Goal: Task Accomplishment & Management: Manage account settings

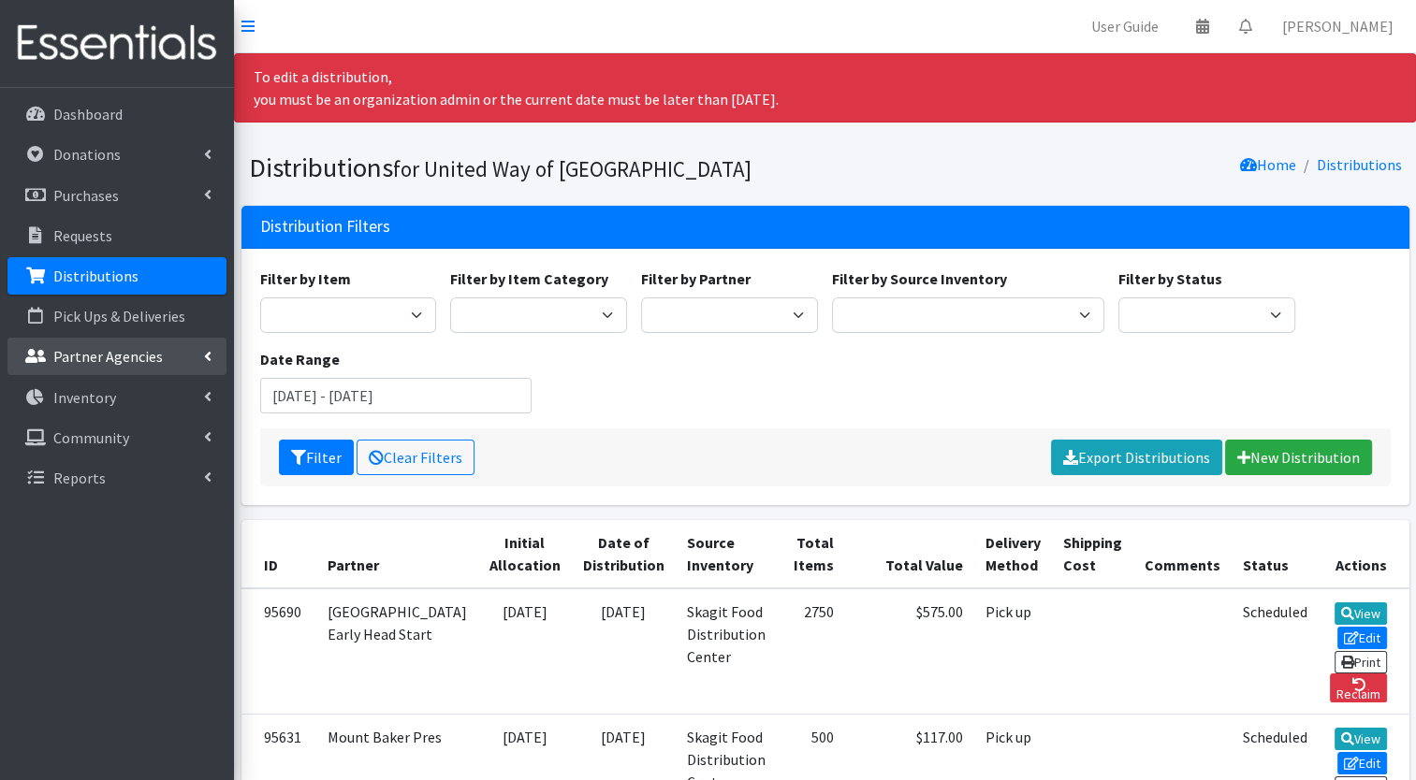
click at [143, 353] on p "Partner Agencies" at bounding box center [107, 356] width 109 height 19
click at [124, 402] on link "All Partners" at bounding box center [116, 397] width 219 height 37
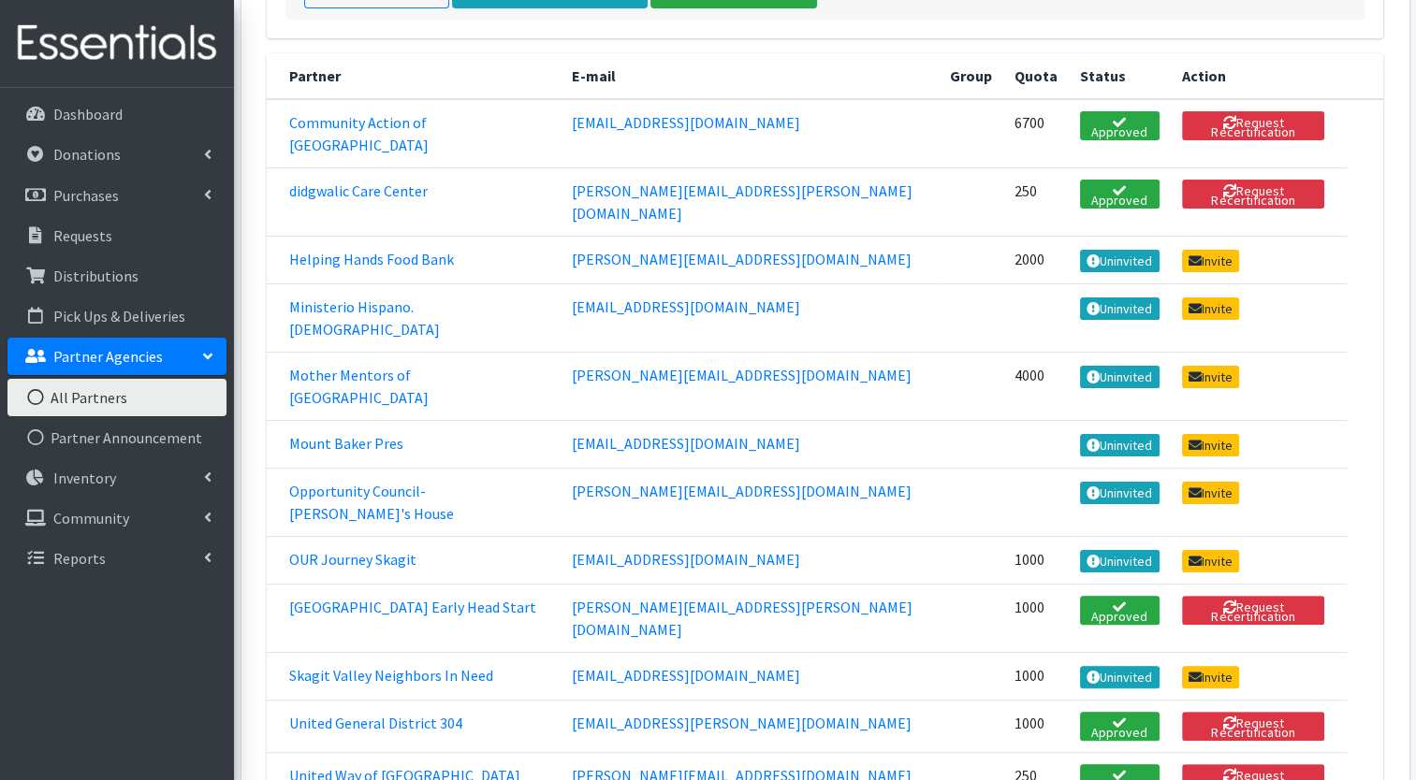
scroll to position [312, 0]
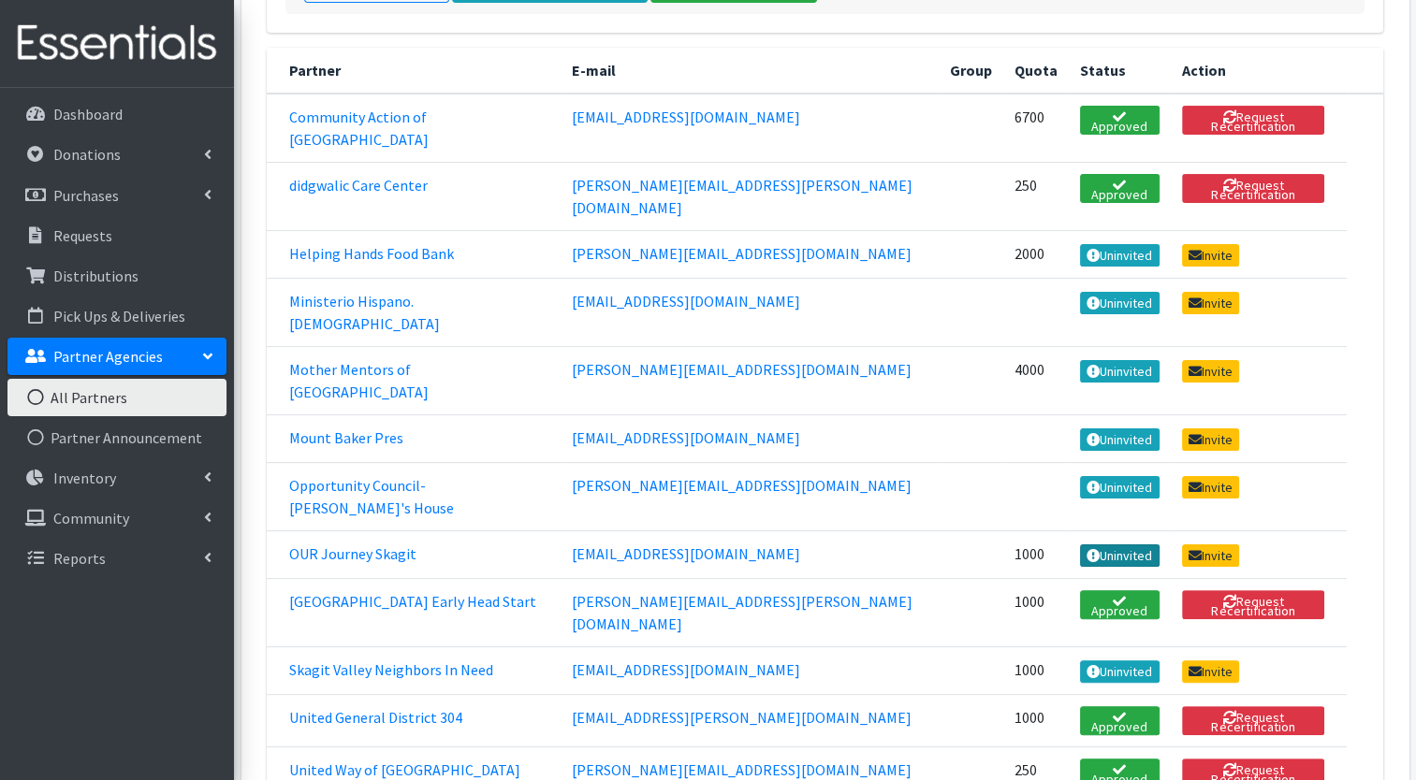
click at [1080, 545] on link "Uninvited" at bounding box center [1120, 556] width 80 height 22
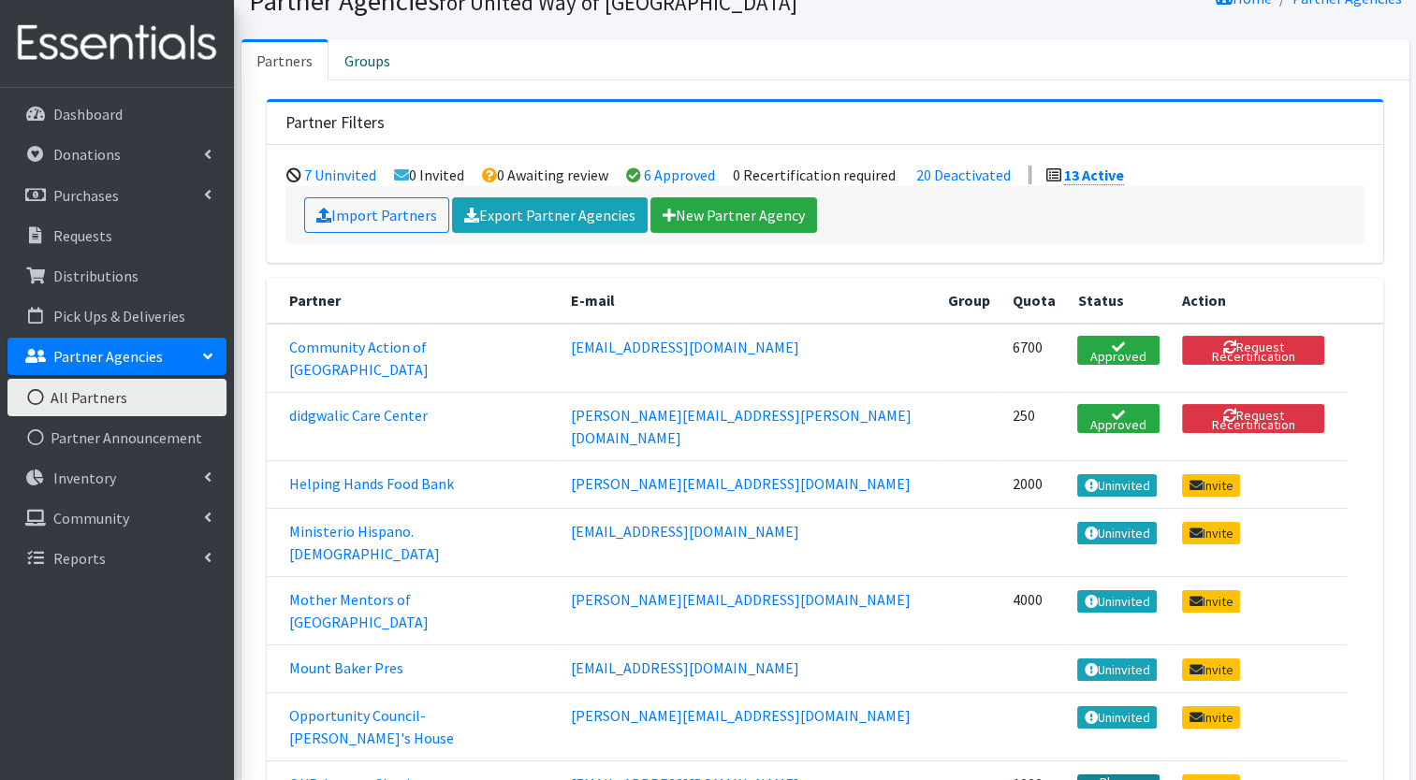
scroll to position [81, 0]
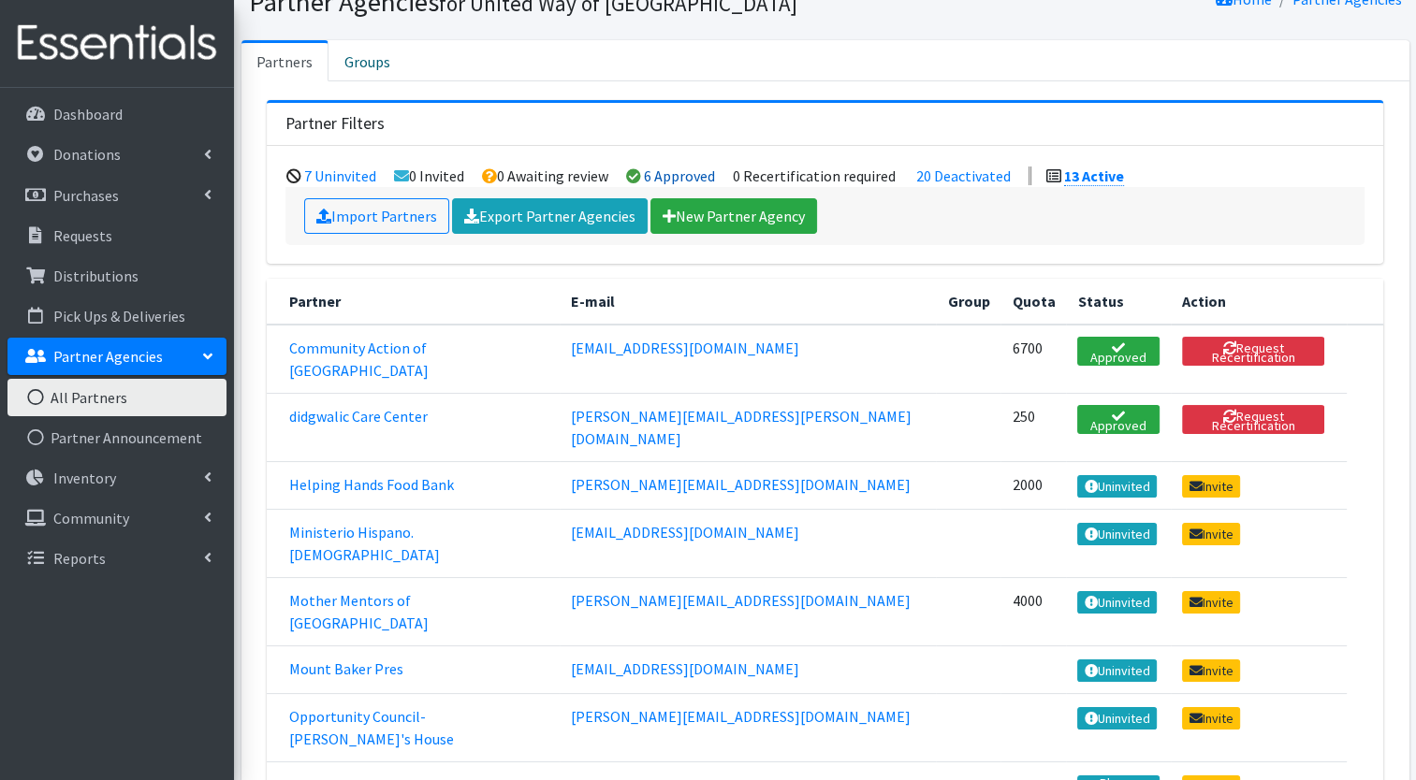
click at [680, 171] on link "6 Approved" at bounding box center [679, 176] width 71 height 19
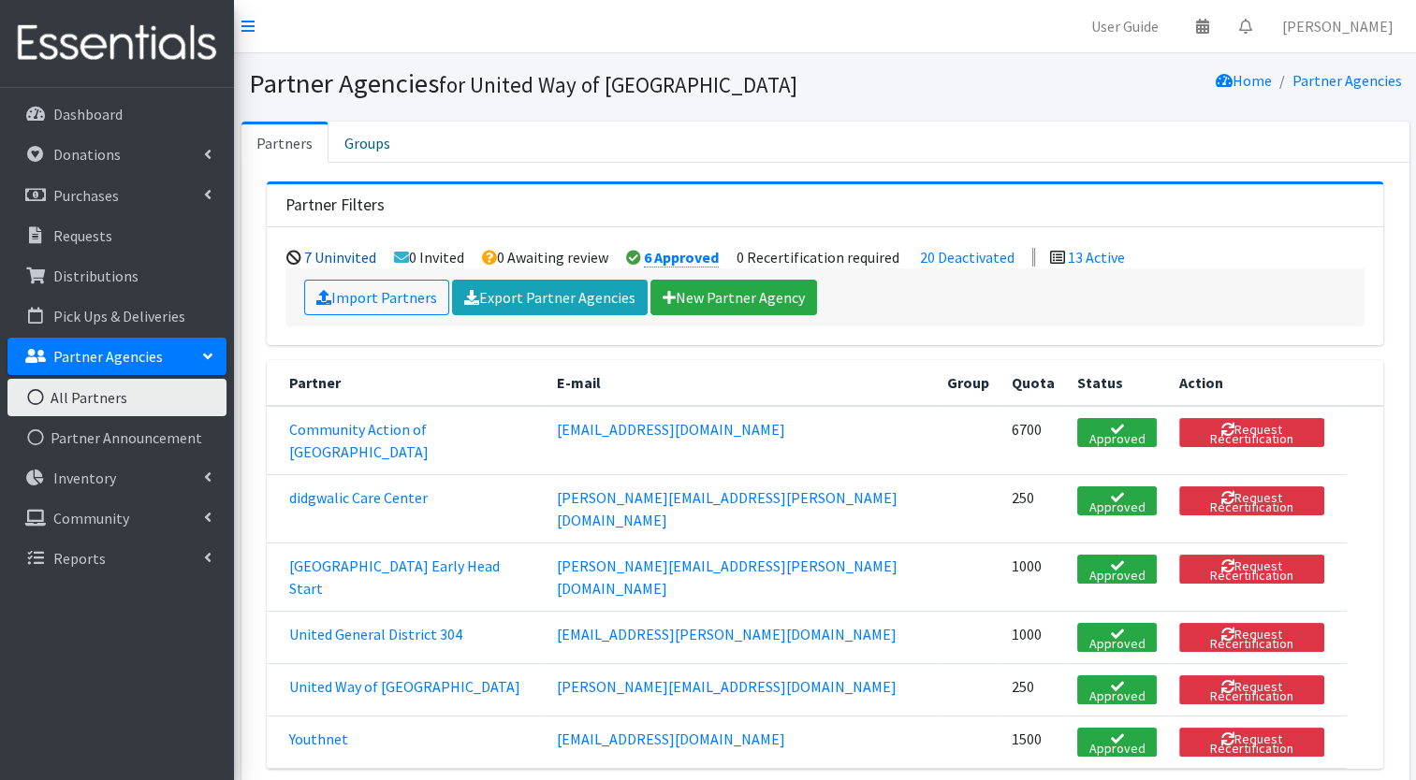
click at [364, 250] on link "7 Uninvited" at bounding box center [340, 257] width 72 height 19
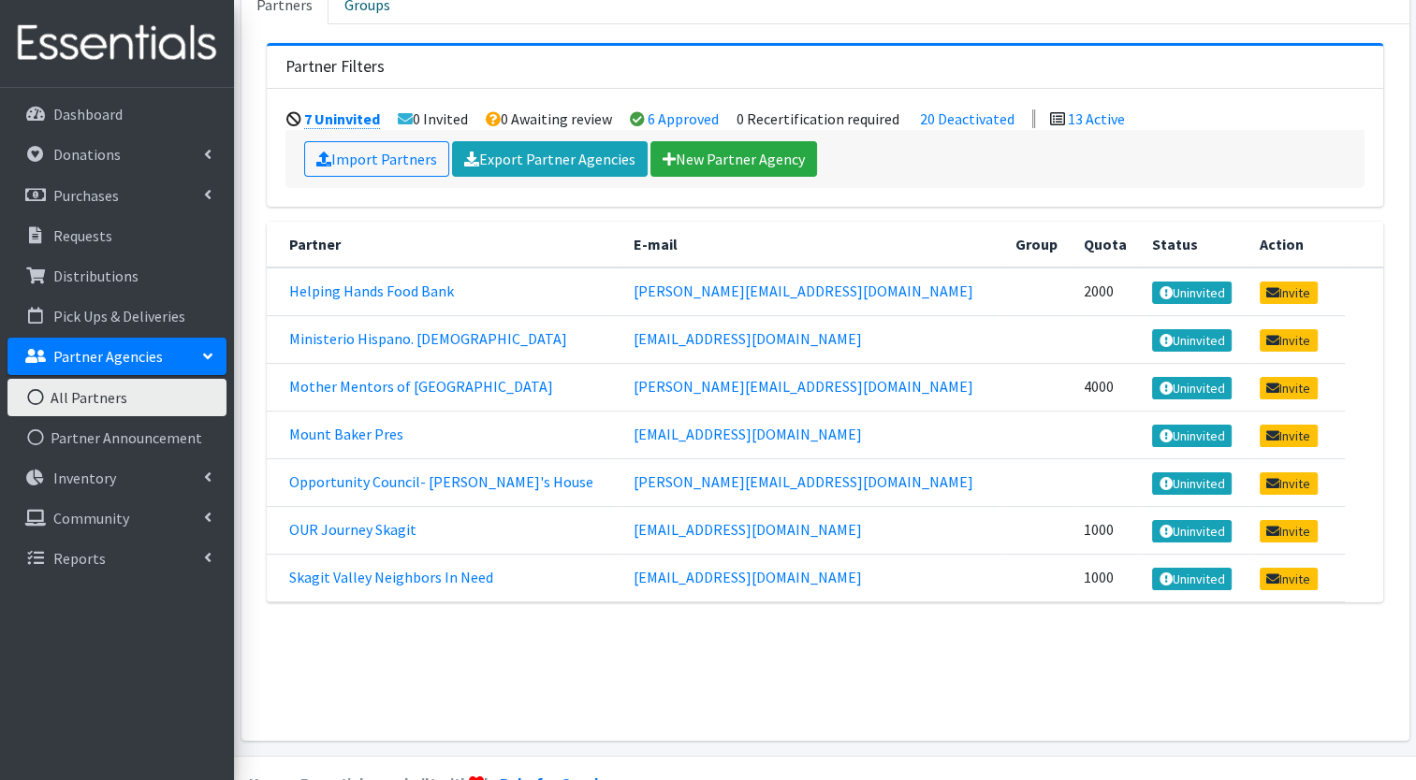
scroll to position [140, 0]
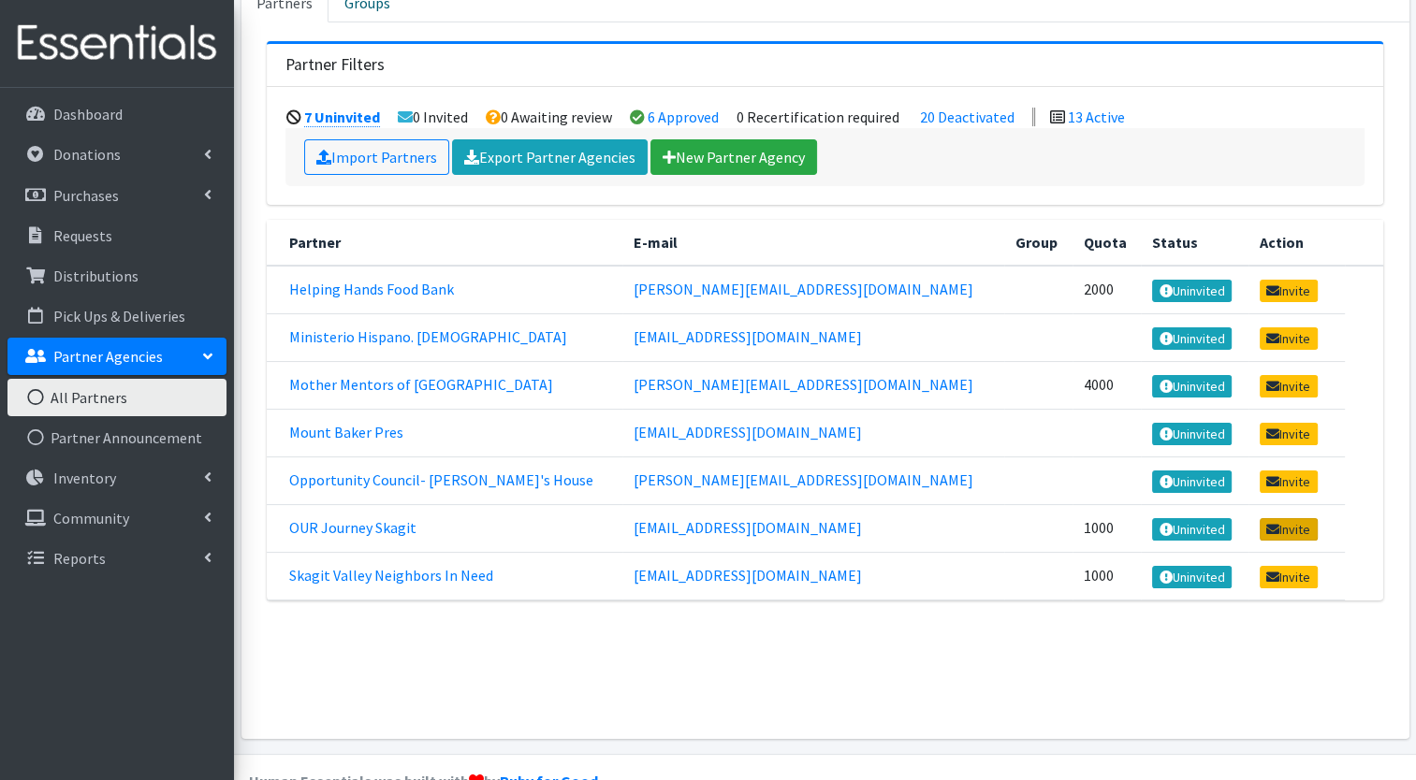
click at [1267, 530] on link "Invite" at bounding box center [1288, 529] width 58 height 22
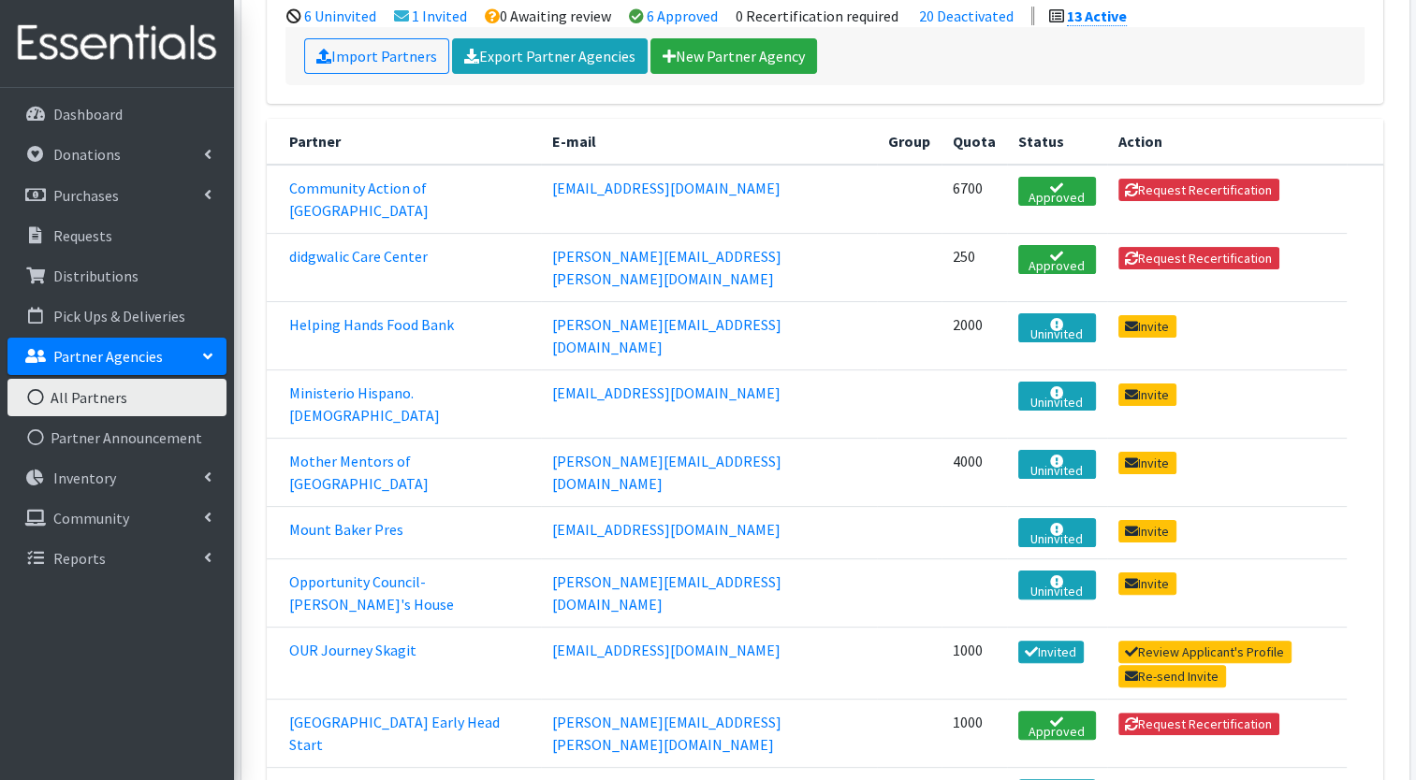
scroll to position [464, 0]
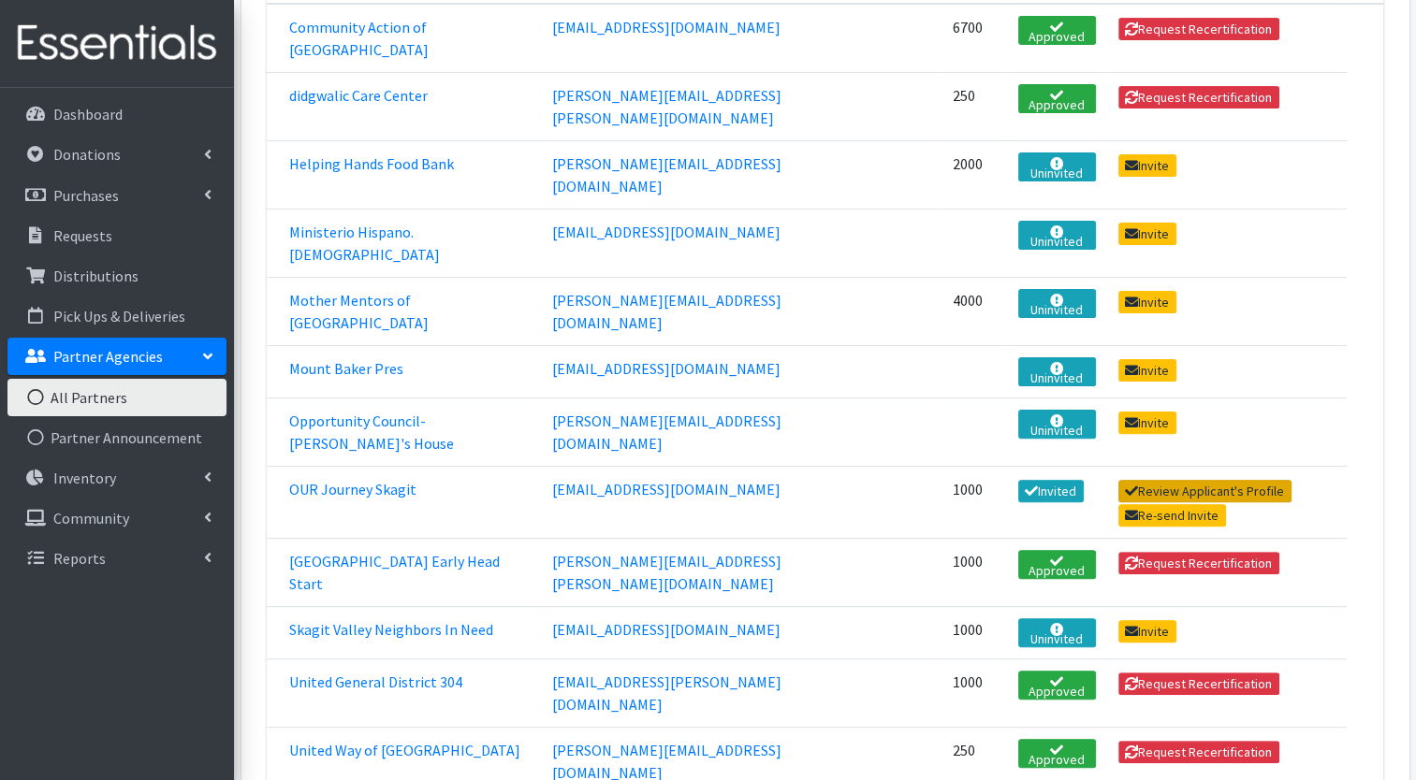
click at [1133, 480] on link "Review Applicant's Profile" at bounding box center [1204, 491] width 173 height 22
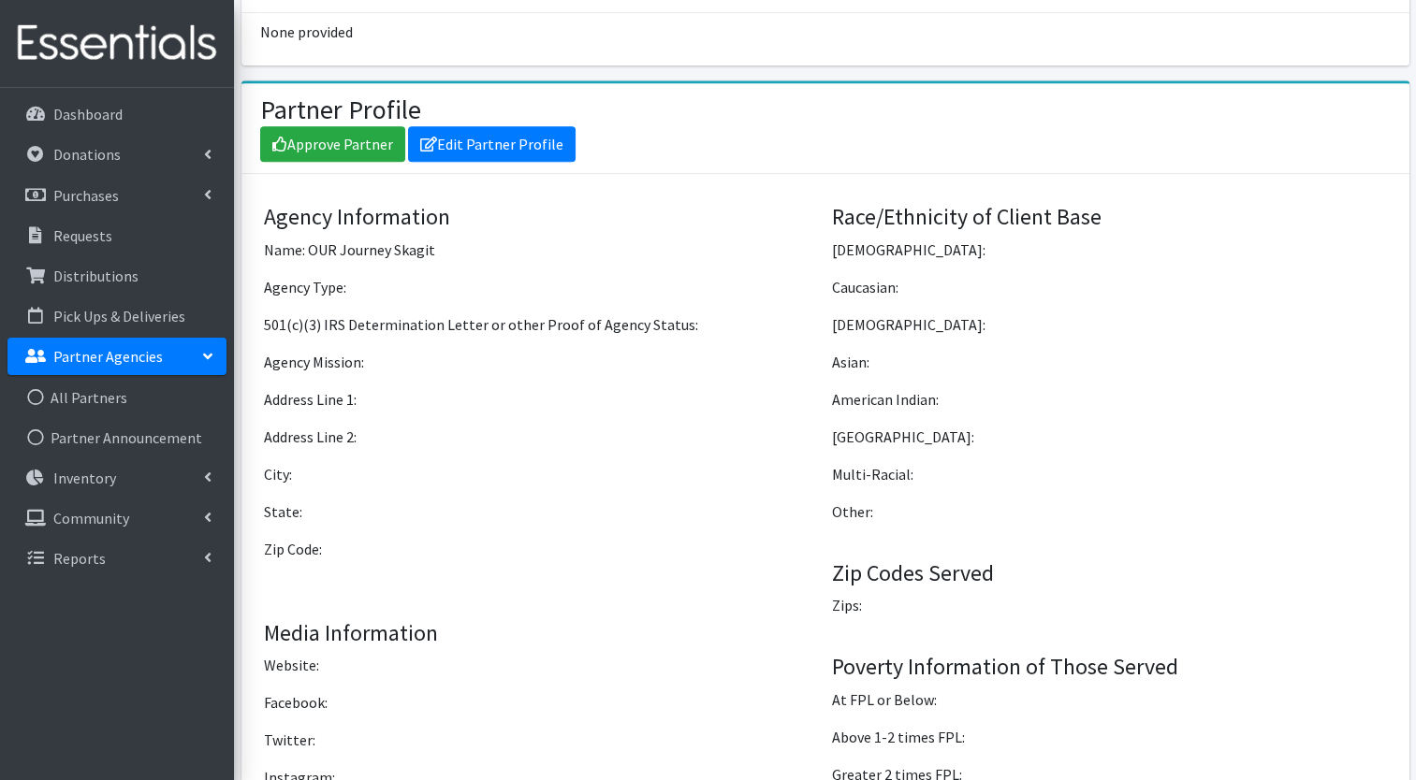
scroll to position [1259, 0]
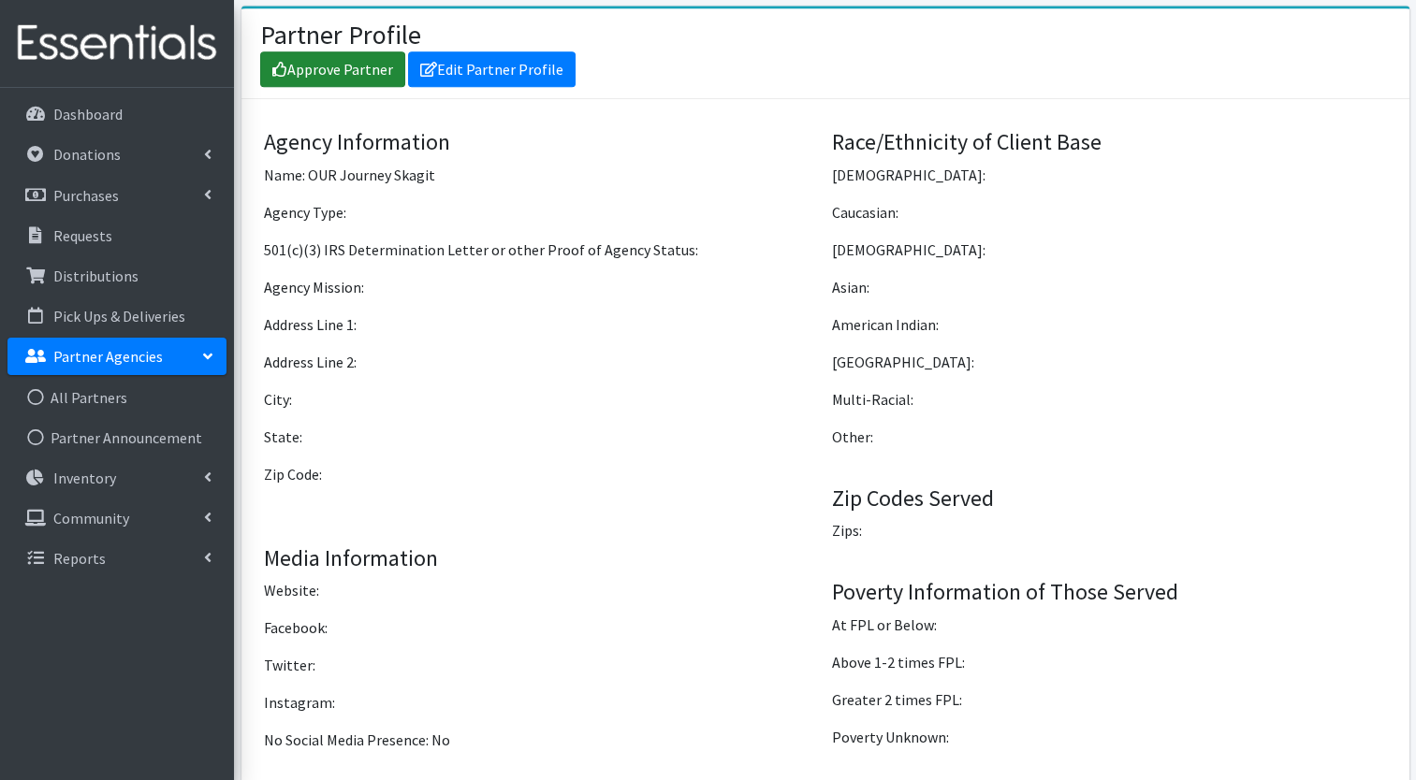
click at [343, 59] on link "Approve Partner" at bounding box center [332, 69] width 145 height 36
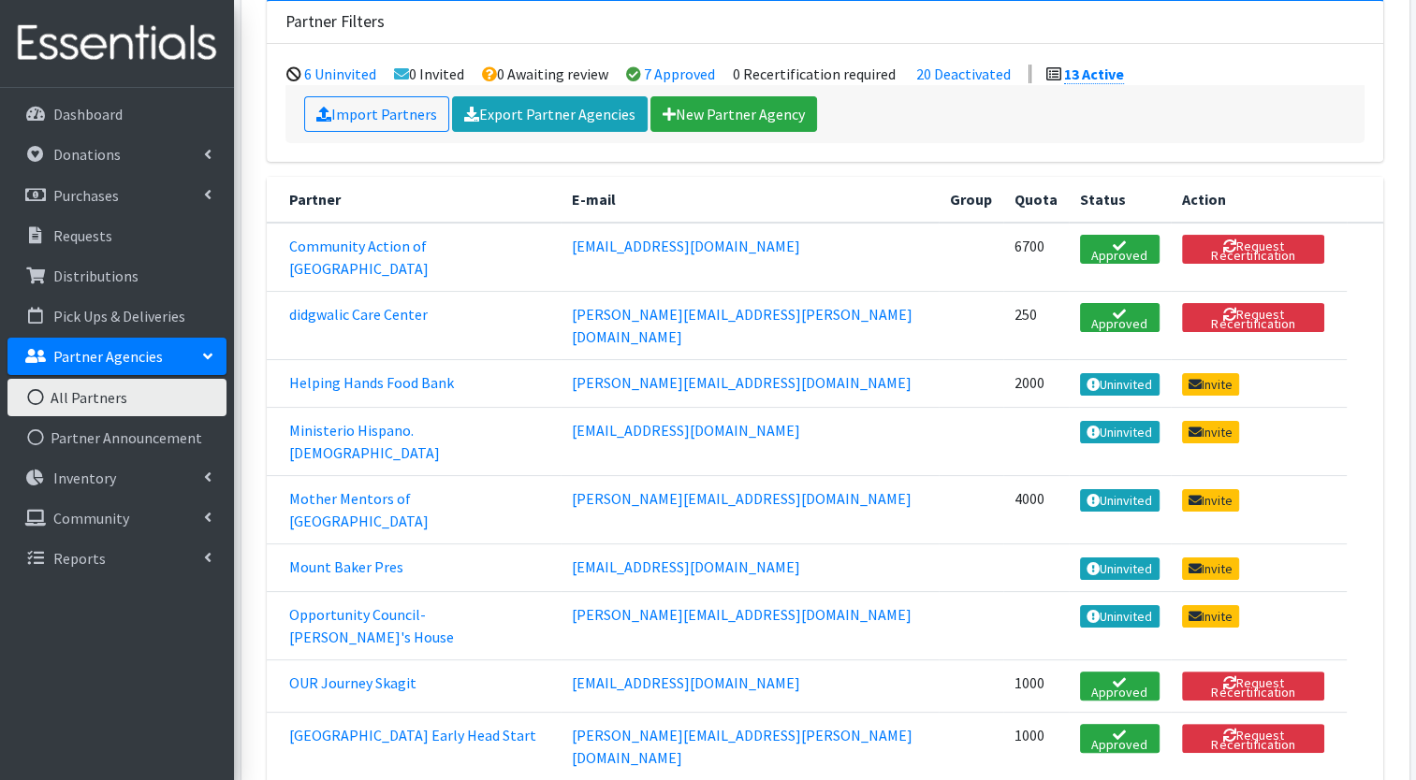
scroll to position [236, 0]
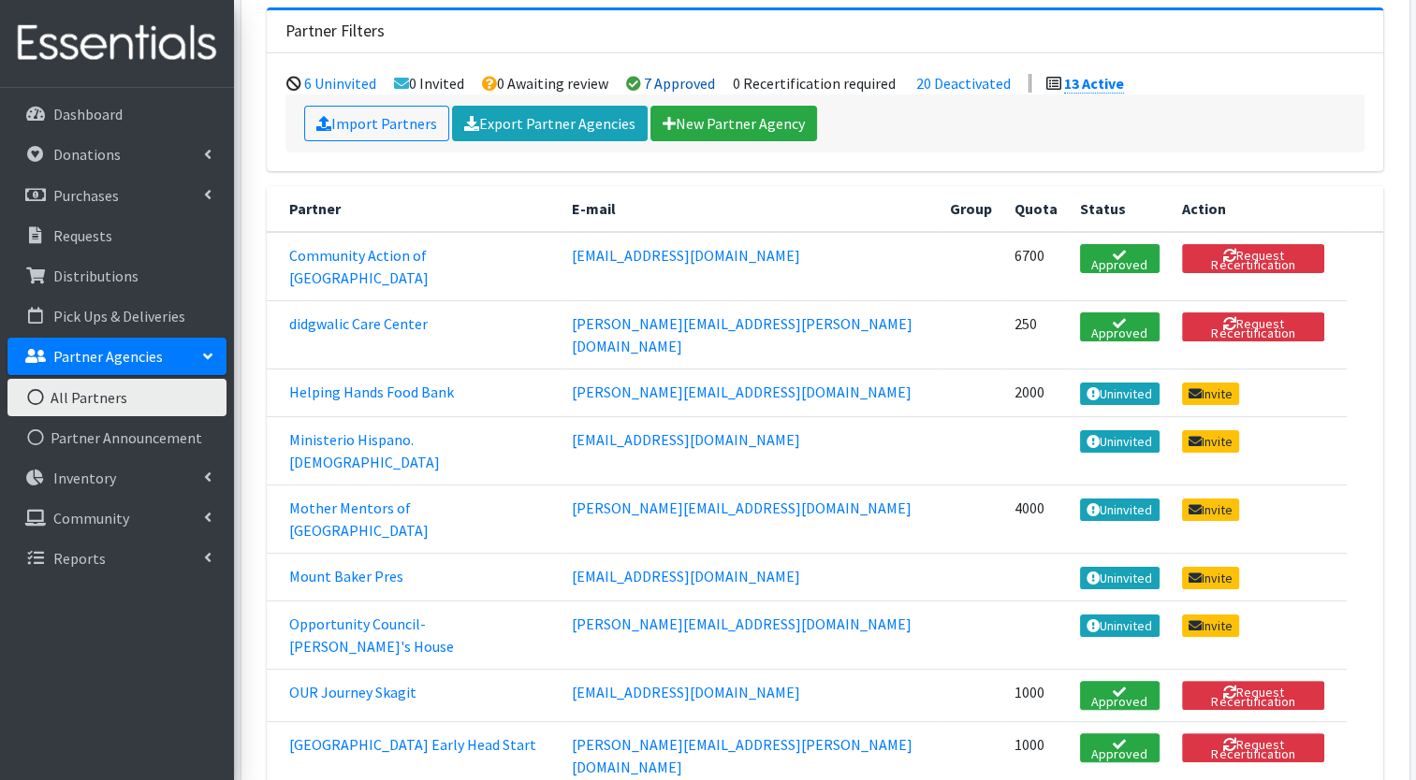
click at [656, 76] on link "7 Approved" at bounding box center [679, 83] width 71 height 19
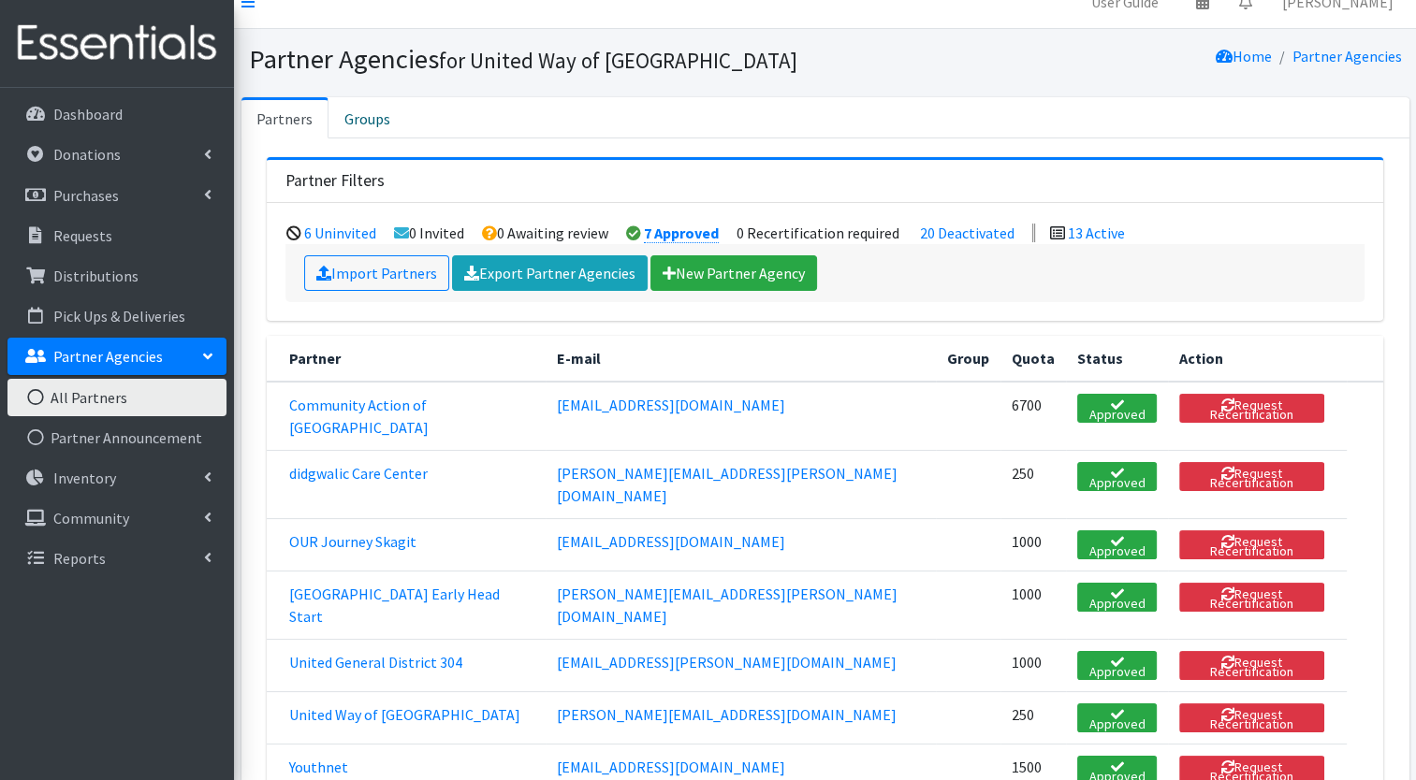
scroll to position [25, 0]
